Goal: Check status: Check status

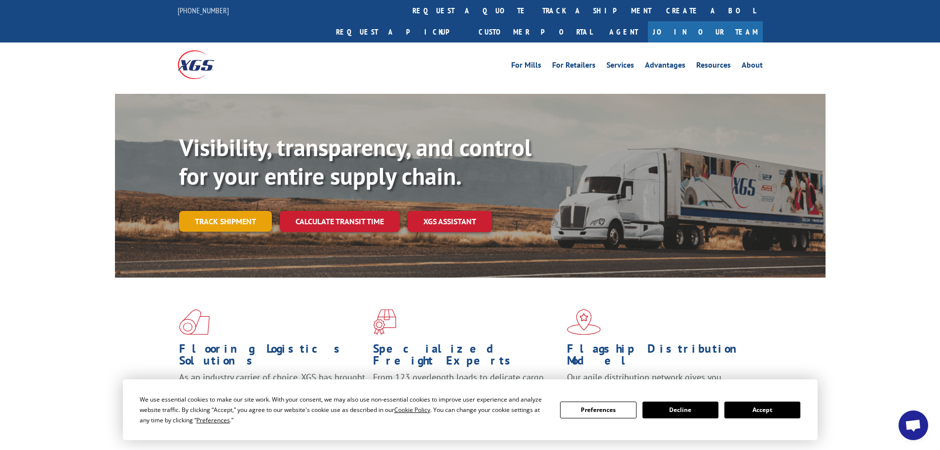
click at [225, 211] on link "Track shipment" at bounding box center [225, 221] width 93 height 21
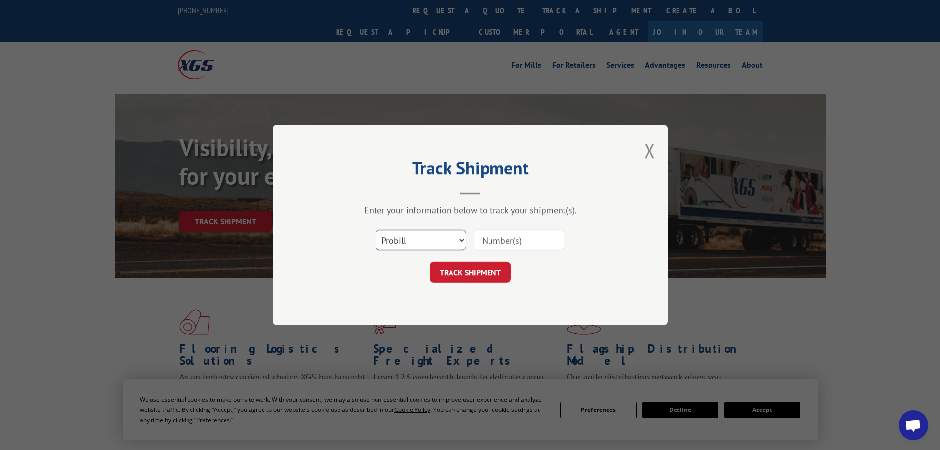
click at [402, 235] on select "Select category... Probill BOL PO" at bounding box center [421, 240] width 91 height 21
select select "bol"
click at [376, 230] on select "Select category... Probill BOL PO" at bounding box center [421, 240] width 91 height 21
click at [488, 237] on input at bounding box center [519, 240] width 91 height 21
paste input "6049739"
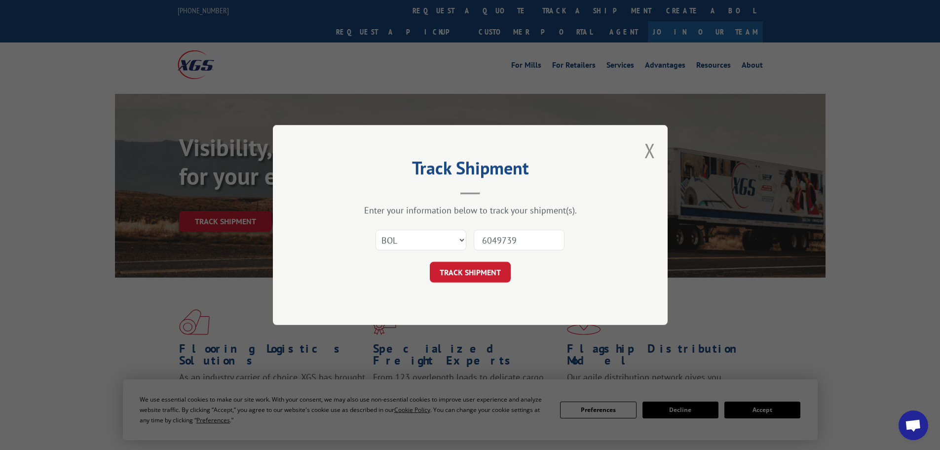
type input "6049739"
click at [430, 262] on button "TRACK SHIPMENT" at bounding box center [470, 272] width 81 height 21
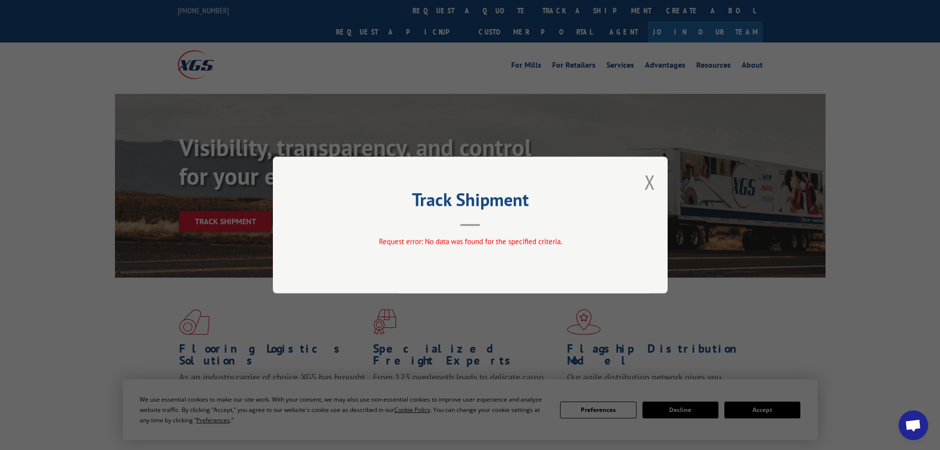
drag, startPoint x: 653, startPoint y: 178, endPoint x: 645, endPoint y: 174, distance: 8.8
click at [653, 178] on button "Close modal" at bounding box center [650, 182] width 11 height 26
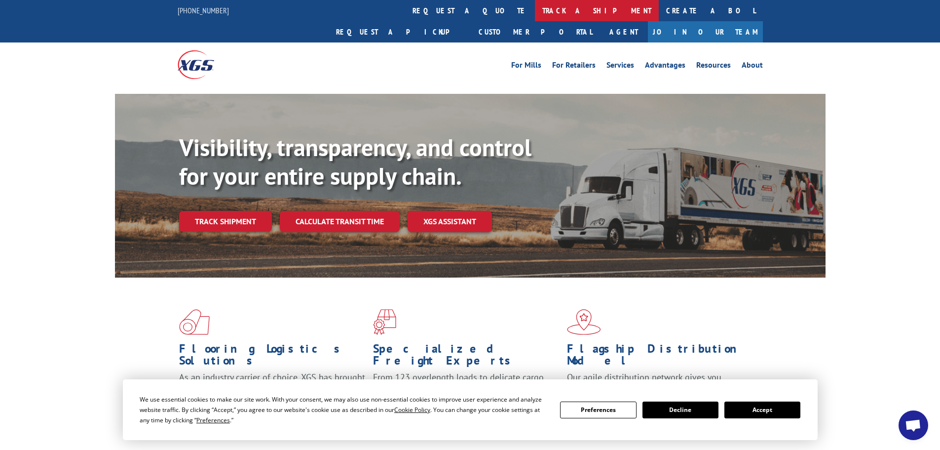
click at [535, 11] on link "track a shipment" at bounding box center [597, 10] width 124 height 21
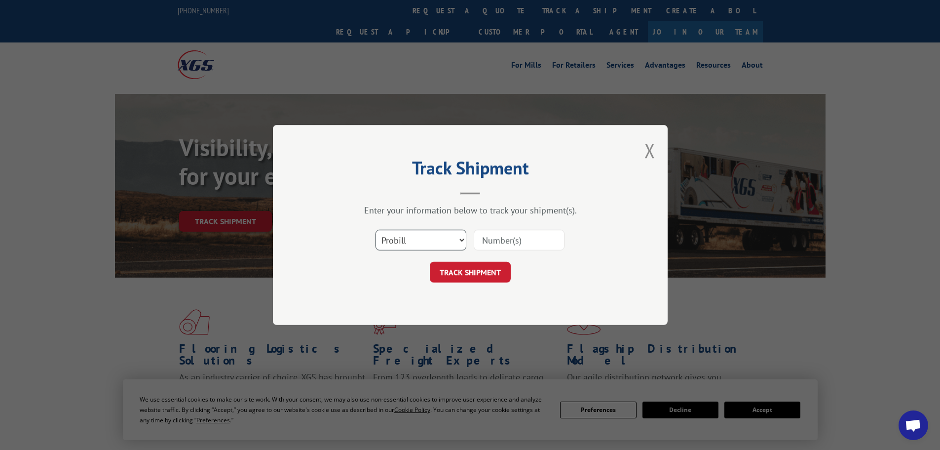
click at [412, 238] on select "Select category... Probill BOL PO" at bounding box center [421, 240] width 91 height 21
select select "bol"
click at [376, 230] on select "Select category... Probill BOL PO" at bounding box center [421, 240] width 91 height 21
click at [483, 236] on input at bounding box center [519, 240] width 91 height 21
paste input "6049739"
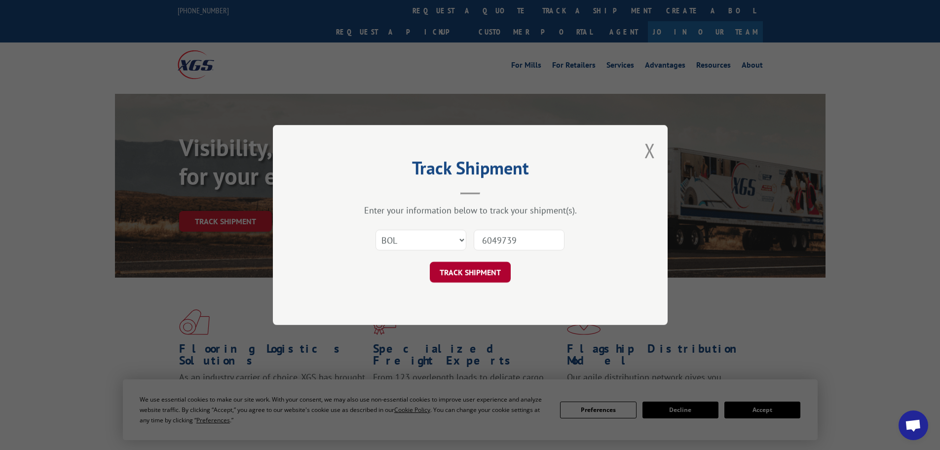
type input "6049739"
click at [444, 270] on button "TRACK SHIPMENT" at bounding box center [470, 272] width 81 height 21
